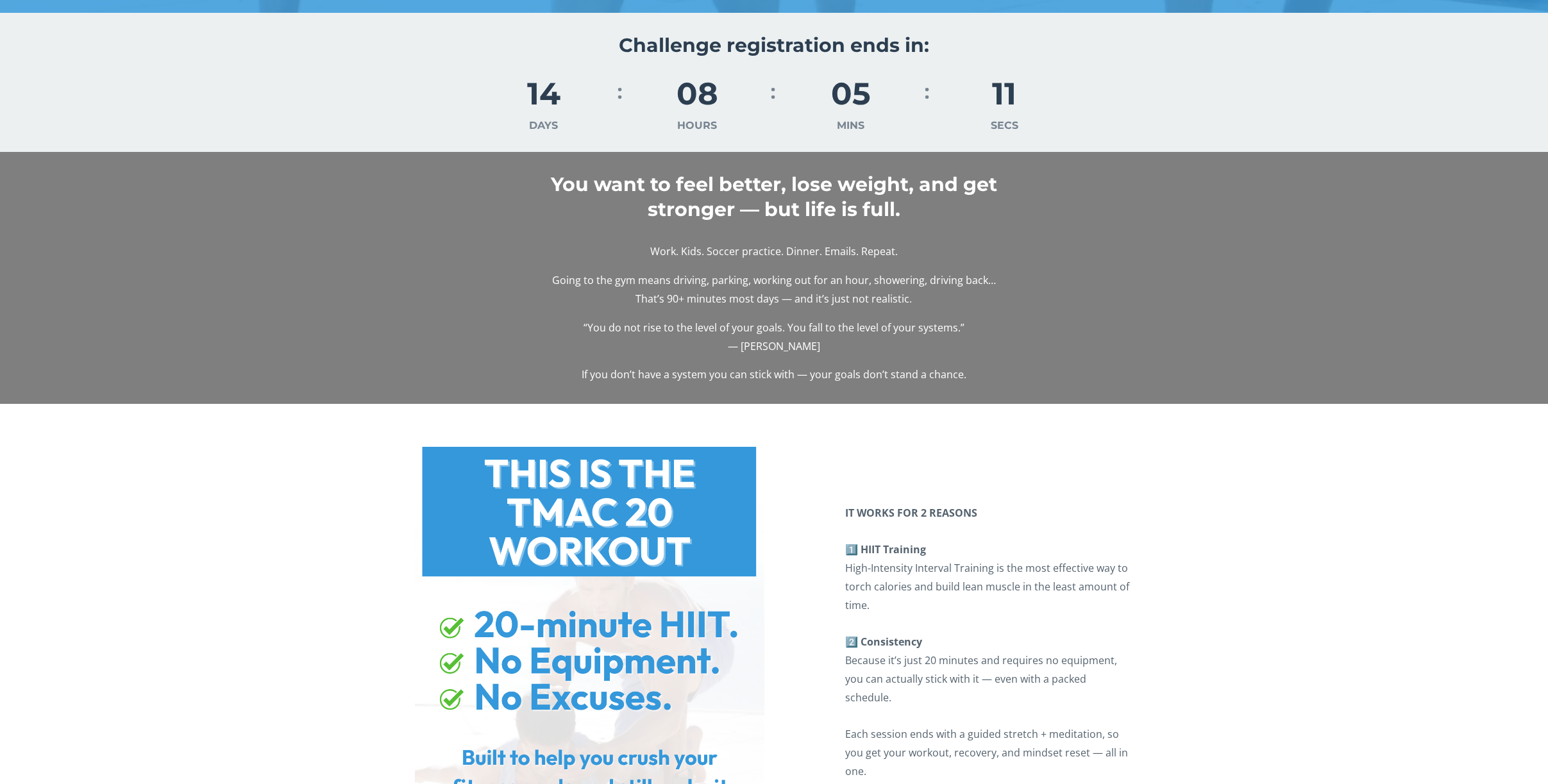
scroll to position [733, 0]
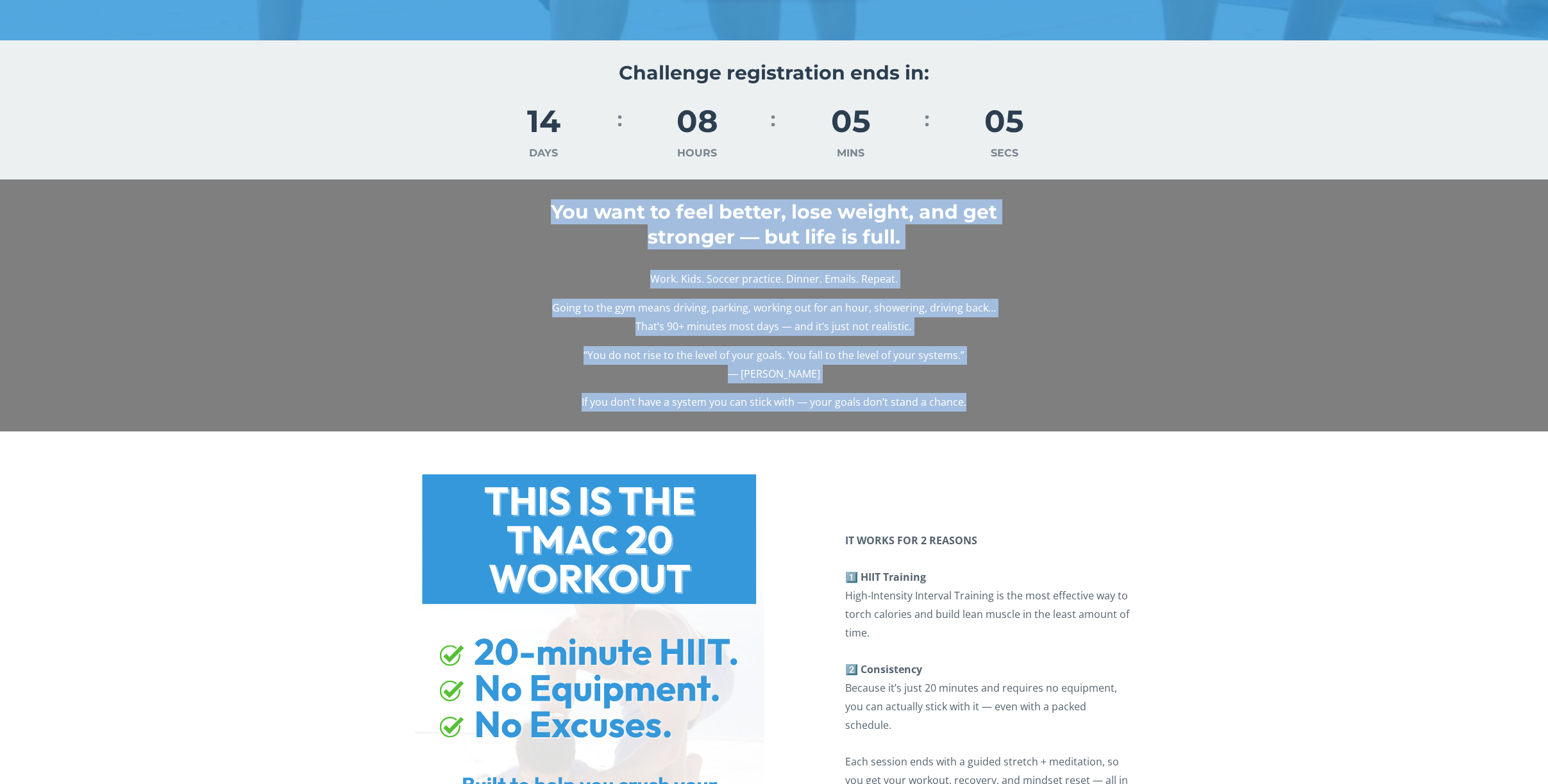
drag, startPoint x: 553, startPoint y: 207, endPoint x: 974, endPoint y: 410, distance: 467.4
click at [974, 410] on div "You want to feel better, lose weight, and get stronger — but life is full. Work…" at bounding box center [774, 305] width 757 height 233
copy div "You want to feel better, lose weight, and get stronger — but life is full. Work…"
click at [497, 282] on p "Work. Kids. Soccer practice. Dinner. Emails. Repeat." at bounding box center [774, 279] width 595 height 18
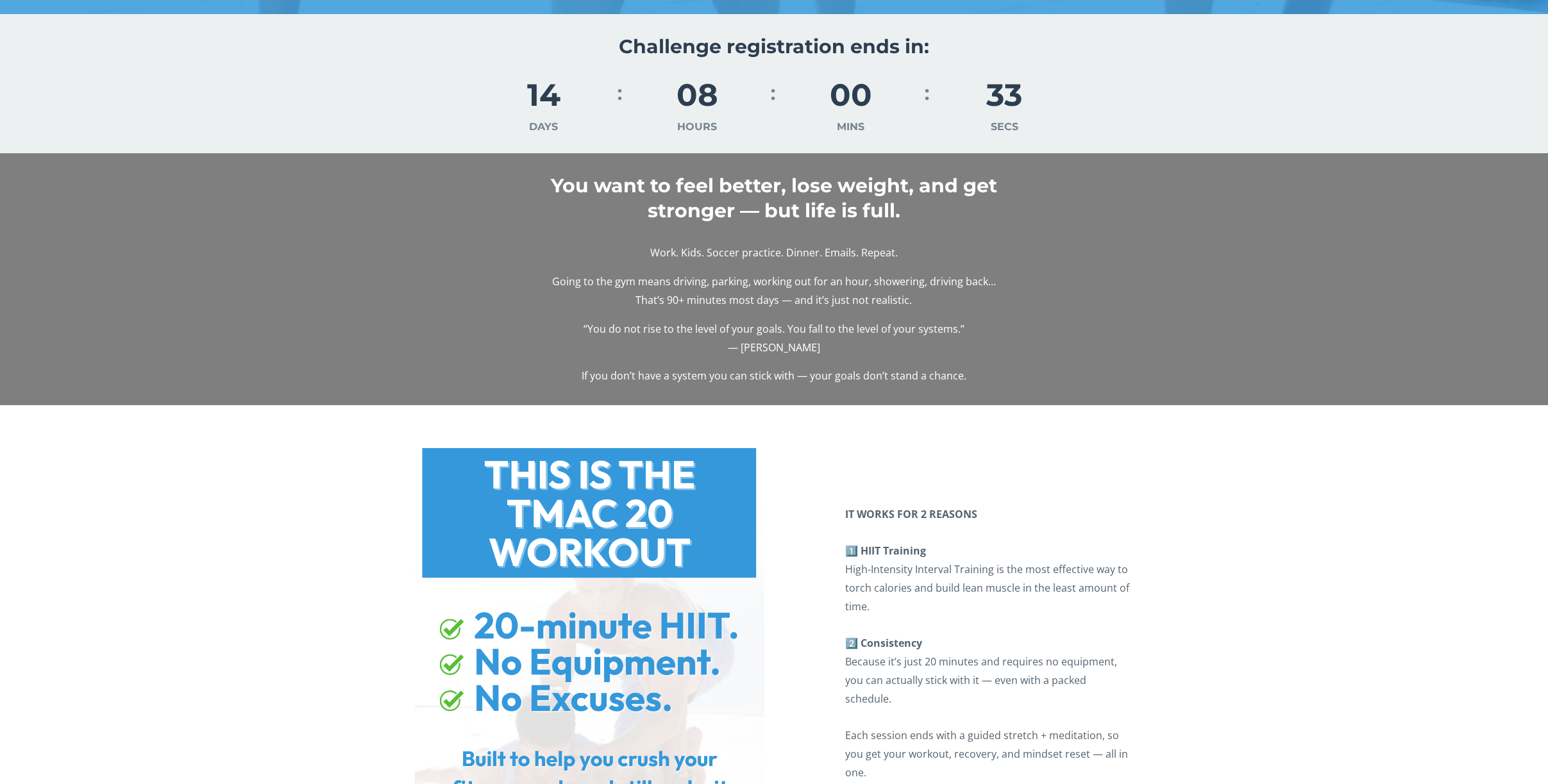
scroll to position [763, 0]
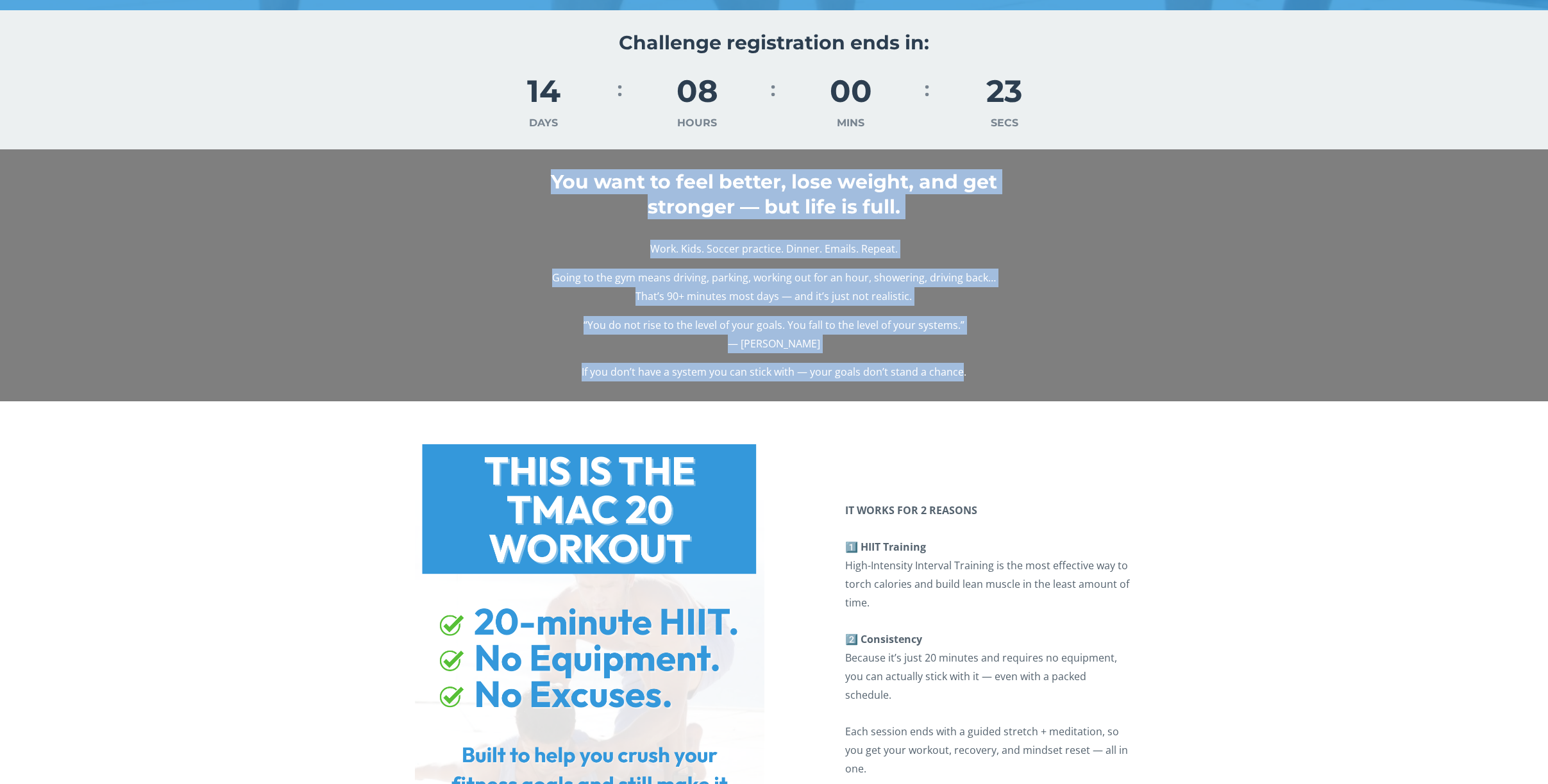
drag, startPoint x: 550, startPoint y: 177, endPoint x: 962, endPoint y: 375, distance: 457.1
click at [962, 375] on div "You want to feel better, lose weight, and get stronger — but life is full. Work…" at bounding box center [774, 275] width 757 height 233
copy div "You want to feel better, lose weight, and get stronger — but life is full. Work…"
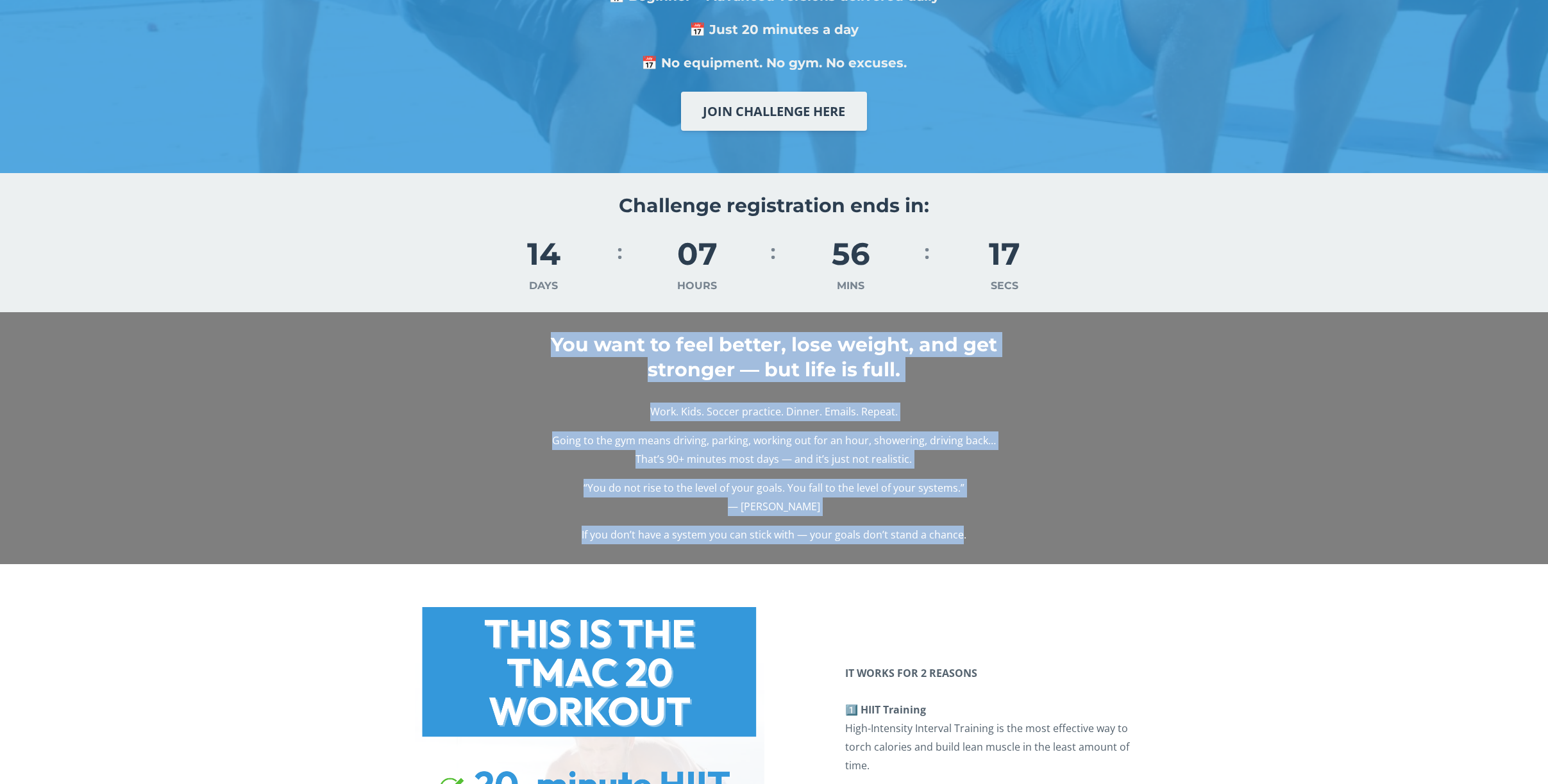
scroll to position [611, 0]
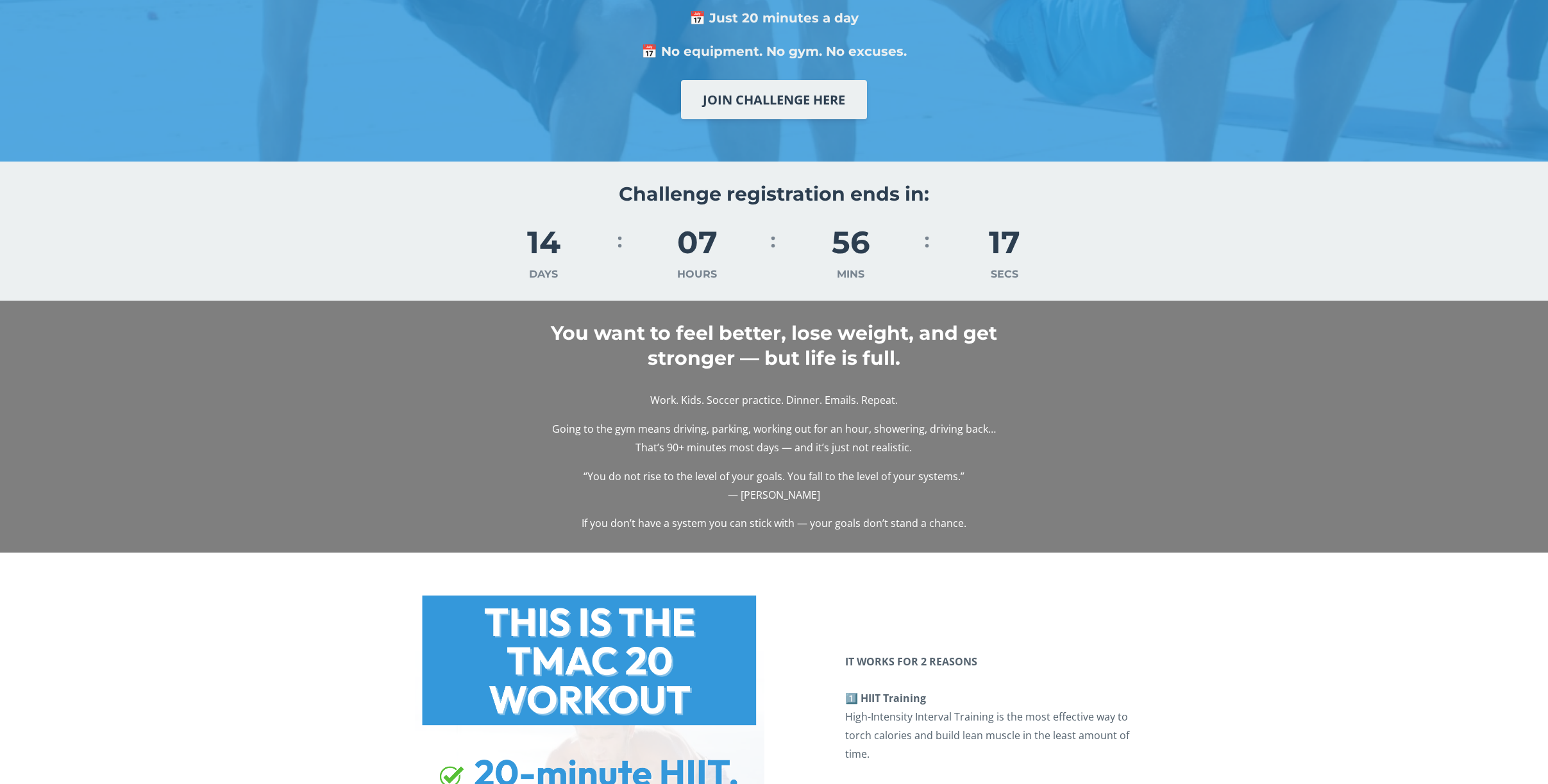
click at [456, 295] on div "Challenge registration ends in: 14 DAYS 07 HOURS 56 MINS 17 SECS" at bounding box center [774, 231] width 1548 height 140
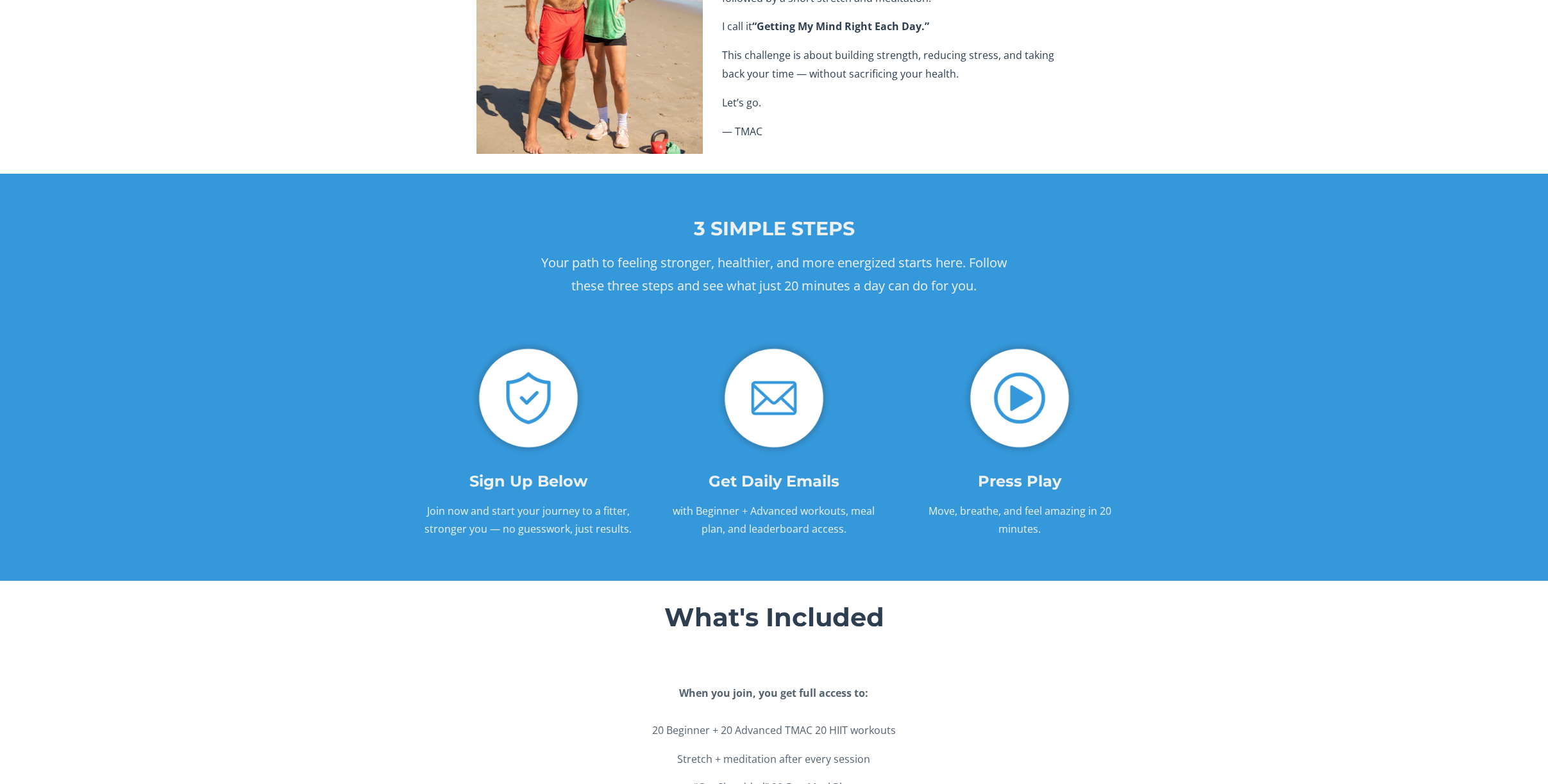
scroll to position [1892, 0]
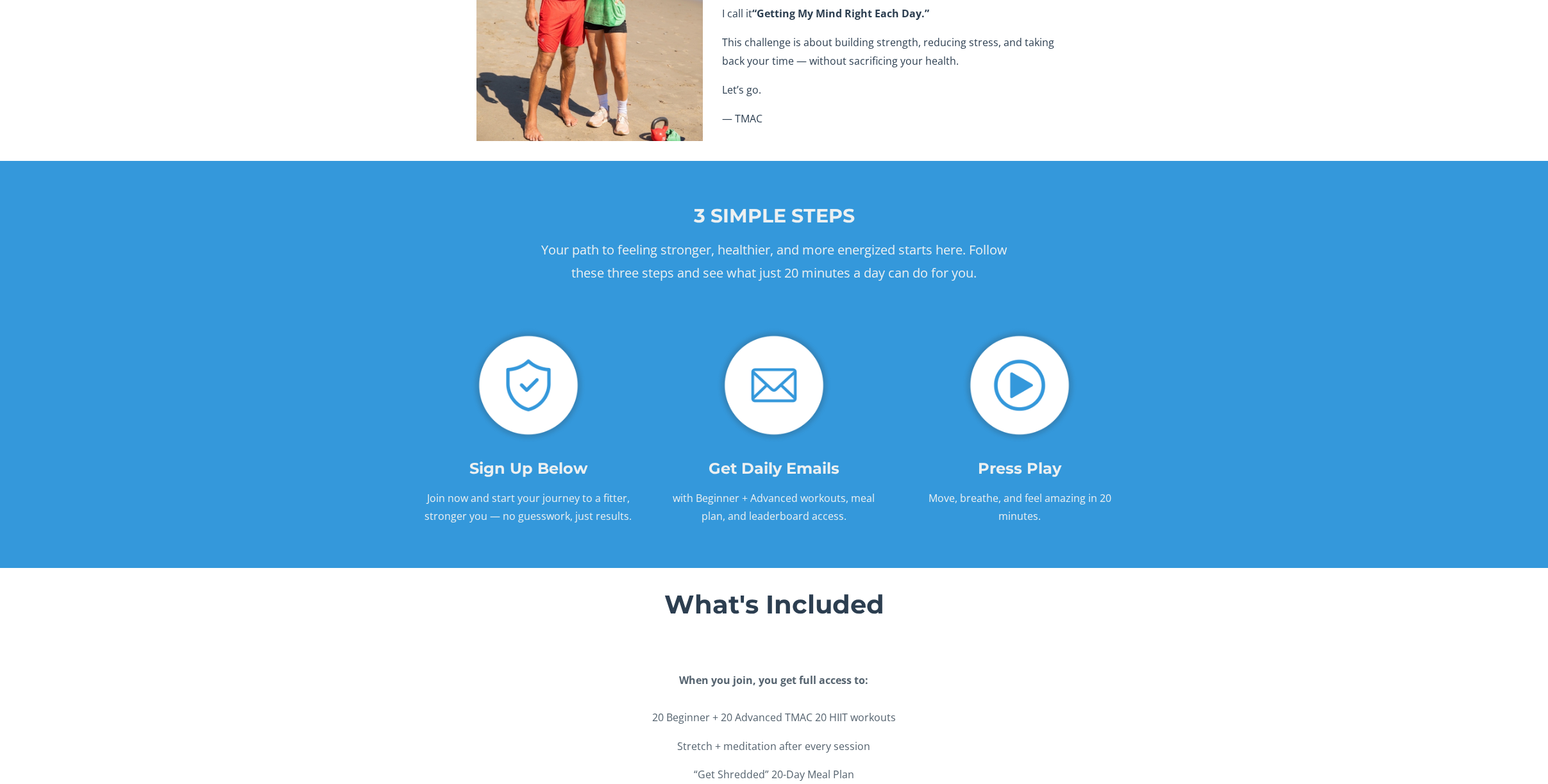
drag, startPoint x: 510, startPoint y: 186, endPoint x: 633, endPoint y: 213, distance: 125.9
click at [632, 213] on div "3 SIMPLE STEPS Your path to feeling stronger, healthier, and more energized sta…" at bounding box center [774, 364] width 1548 height 407
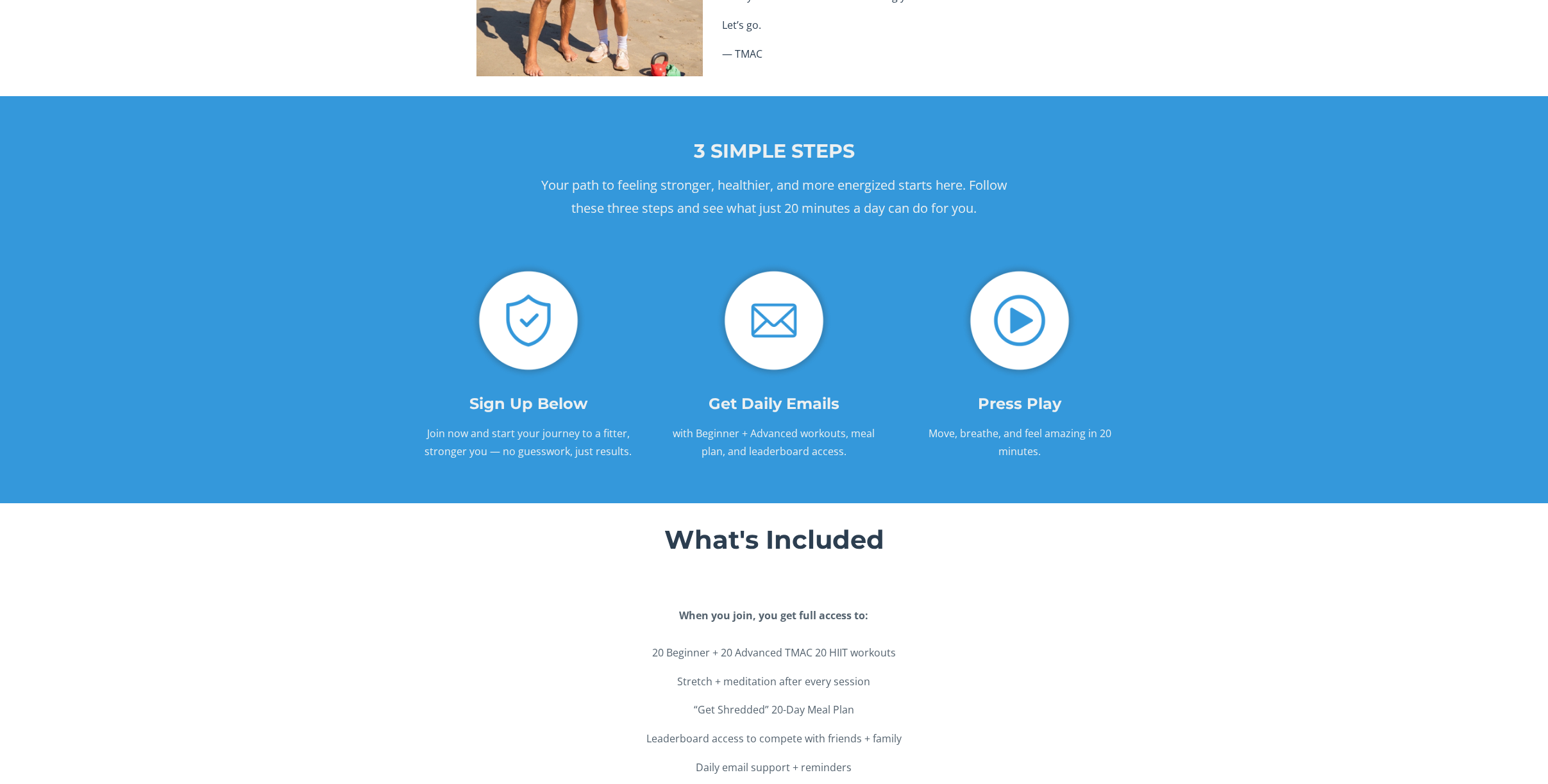
scroll to position [1959, 0]
